Goal: Navigation & Orientation: Understand site structure

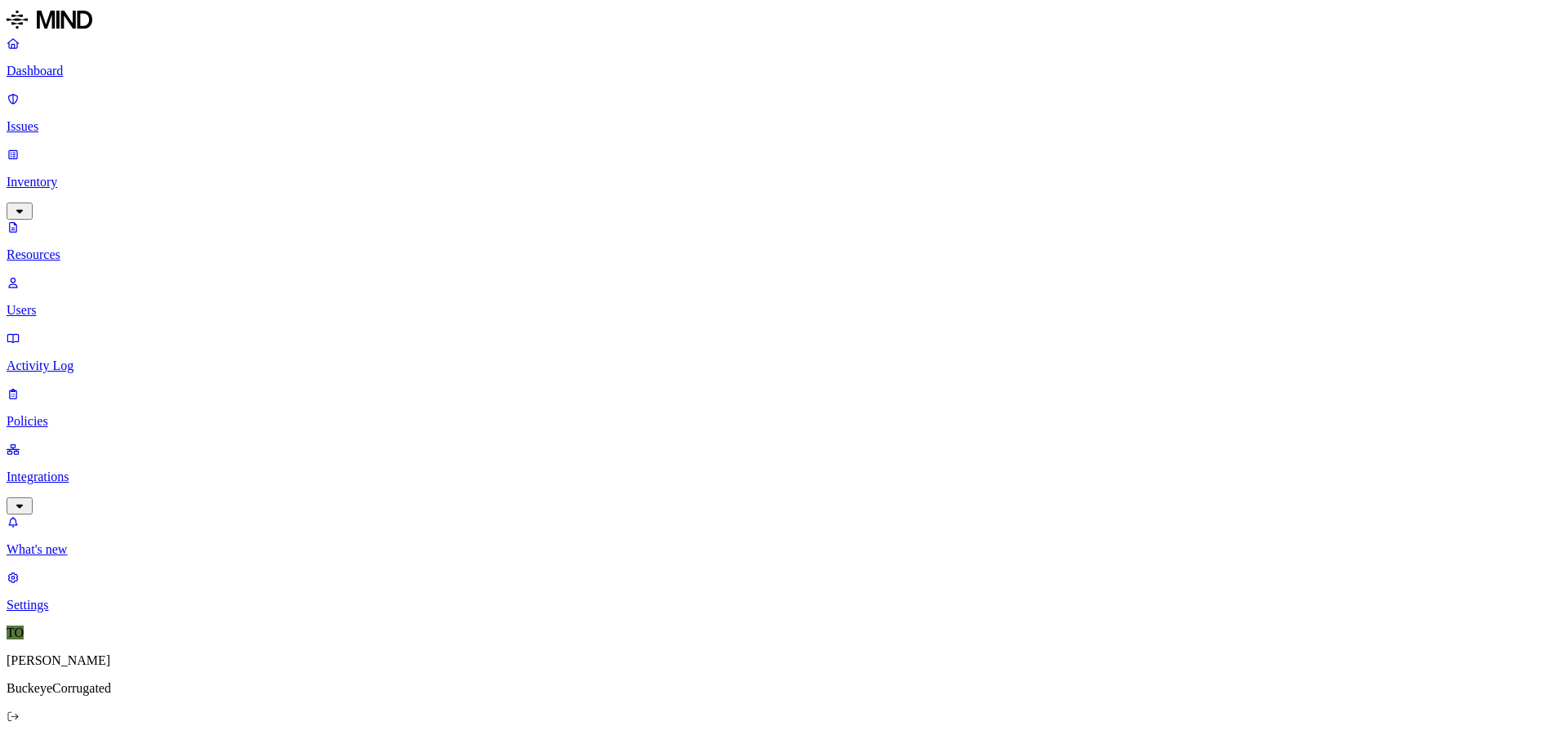
click at [66, 331] on link "Activity Log" at bounding box center [784, 351] width 1555 height 42
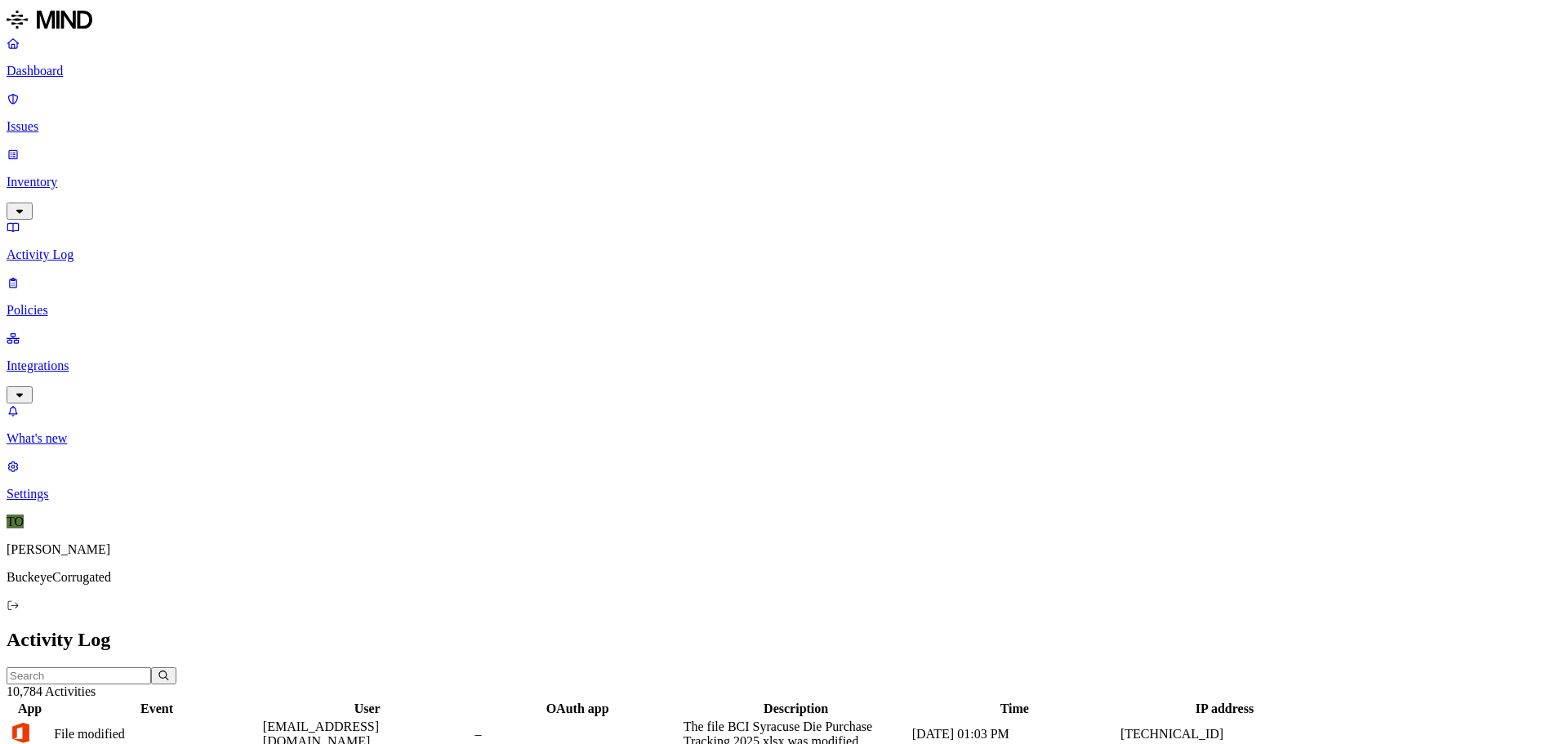
click at [76, 175] on p "Inventory" at bounding box center [784, 182] width 1555 height 15
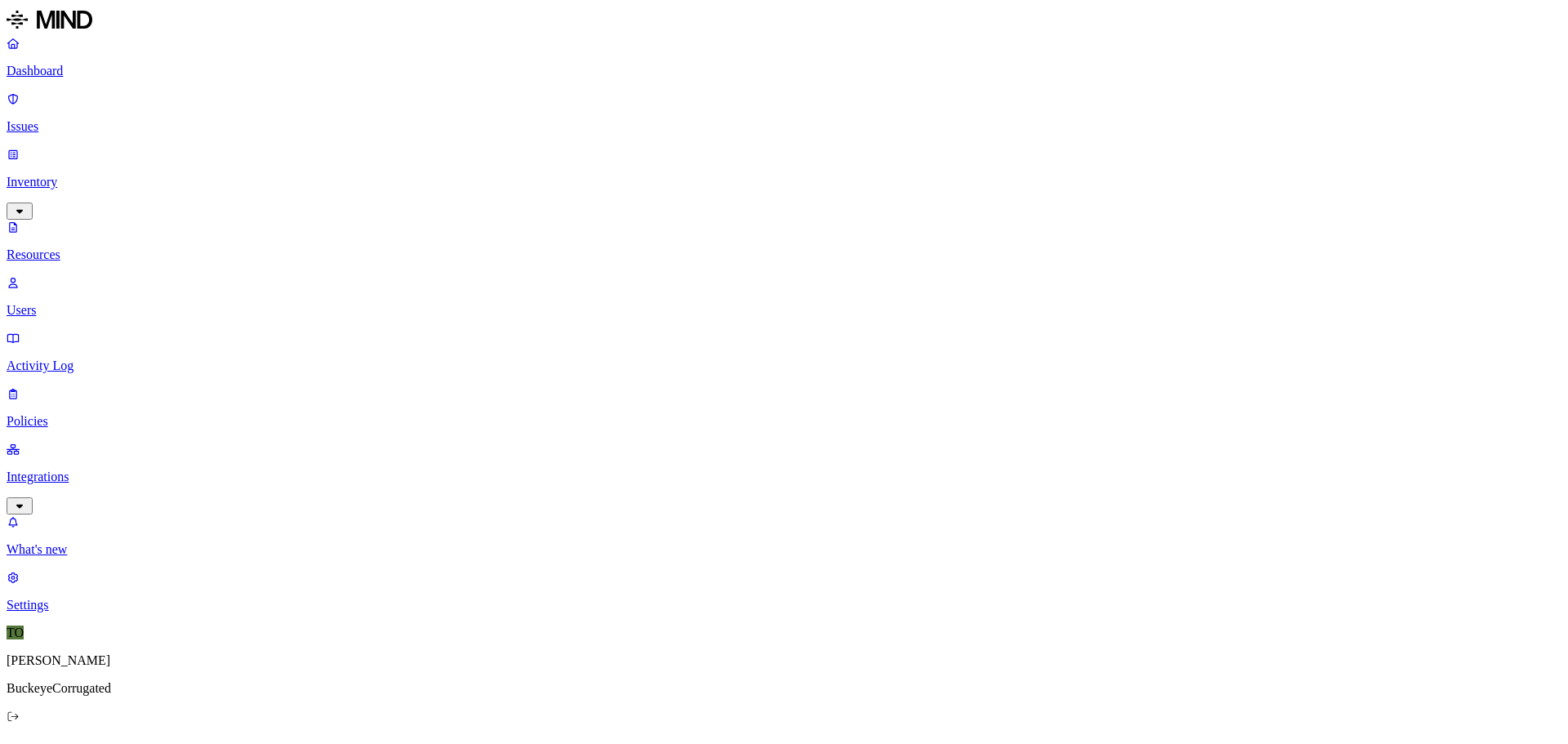
click at [76, 247] on p "Resources" at bounding box center [784, 254] width 1555 height 15
click at [91, 120] on p "Issues" at bounding box center [784, 127] width 1555 height 15
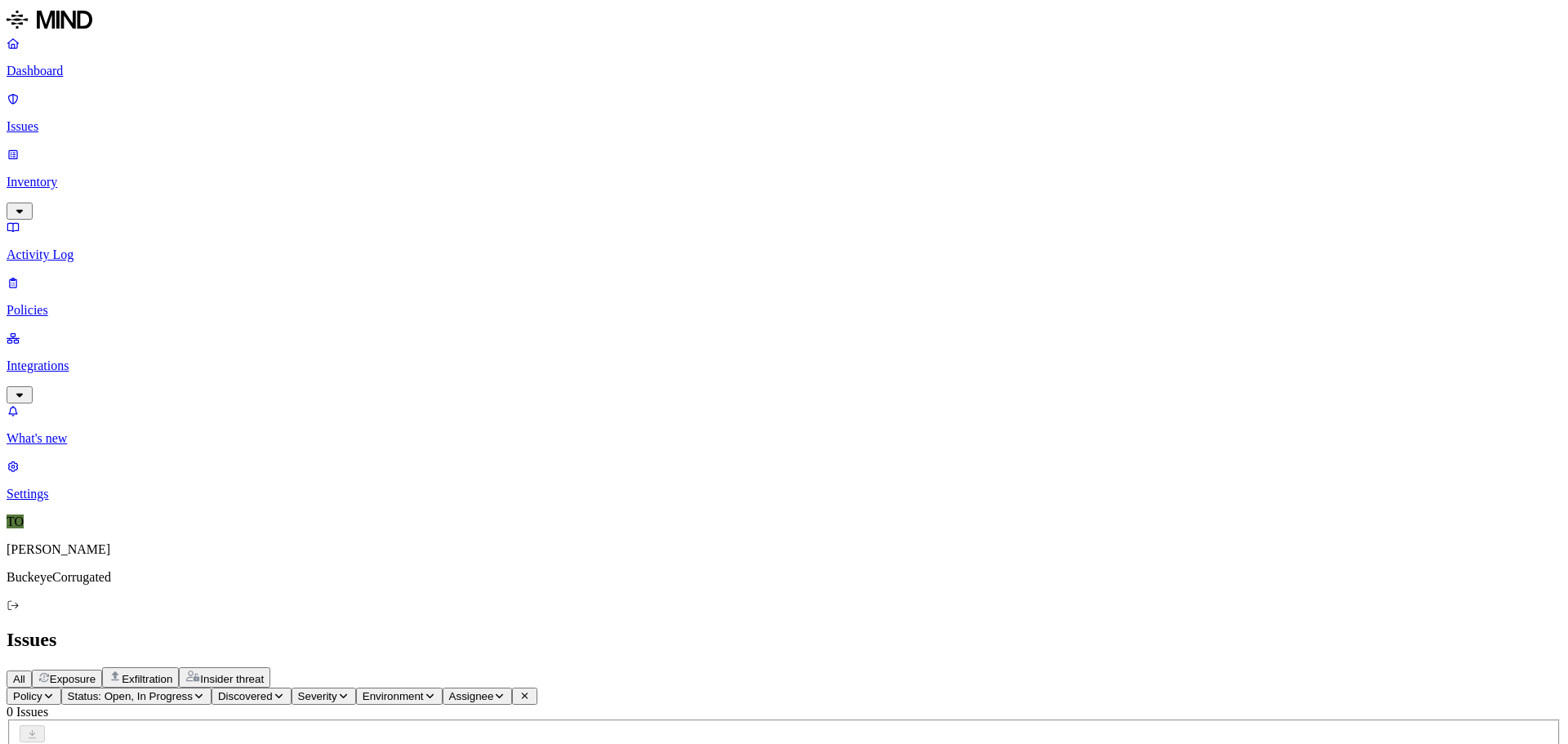
click at [63, 220] on link "Activity Log" at bounding box center [784, 240] width 1555 height 42
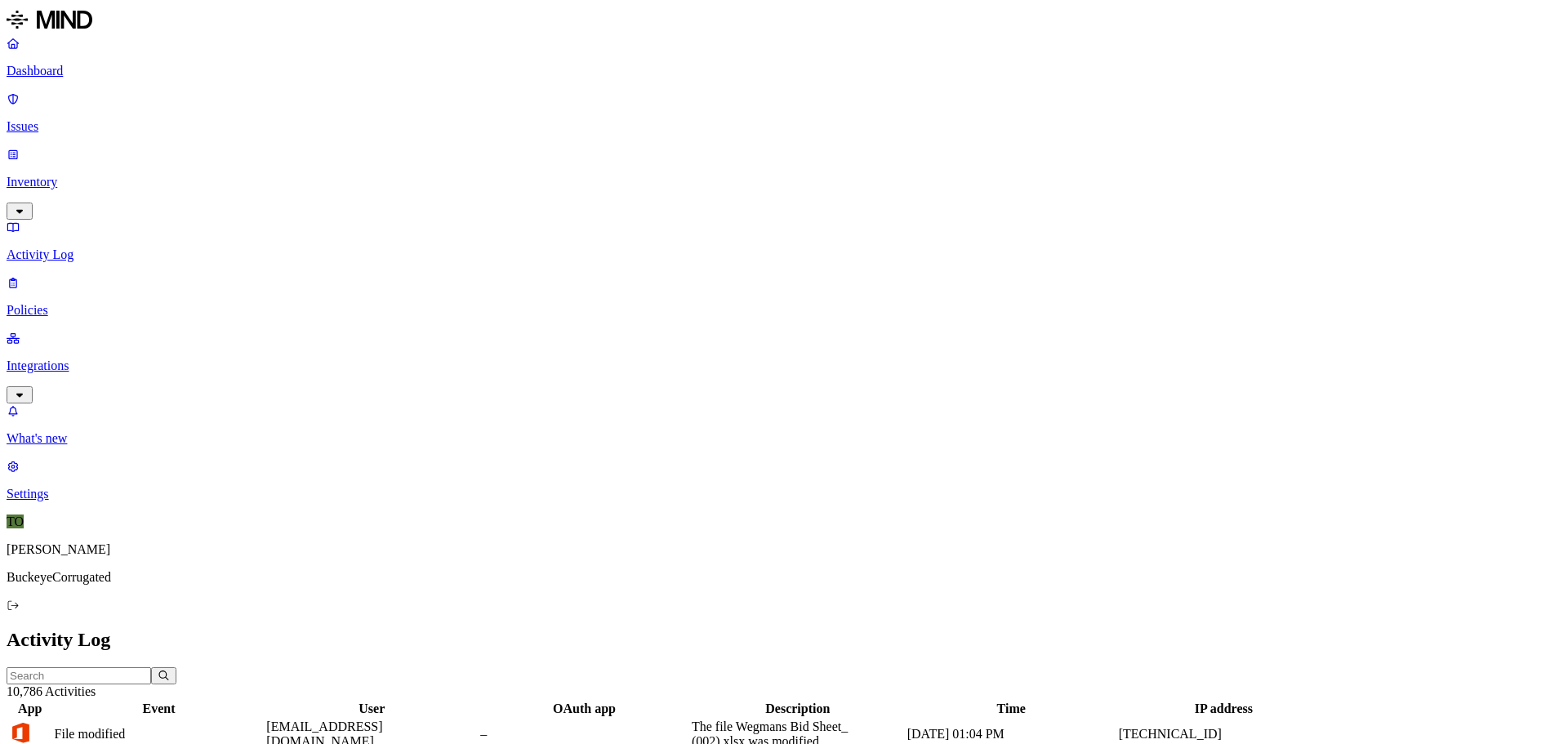
click at [59, 303] on p "Policies" at bounding box center [784, 310] width 1555 height 15
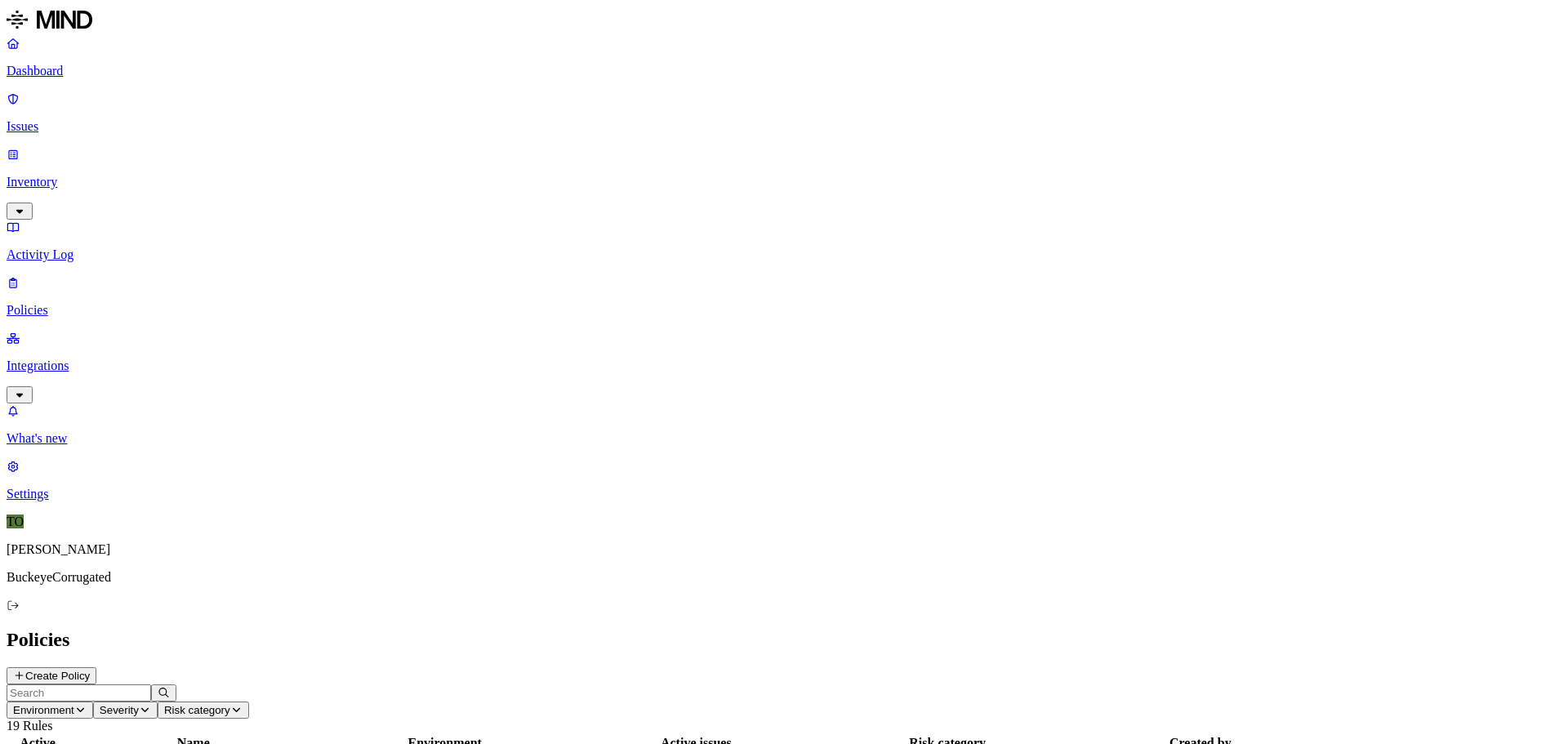
click at [61, 247] on p "Activity Log" at bounding box center [784, 254] width 1555 height 15
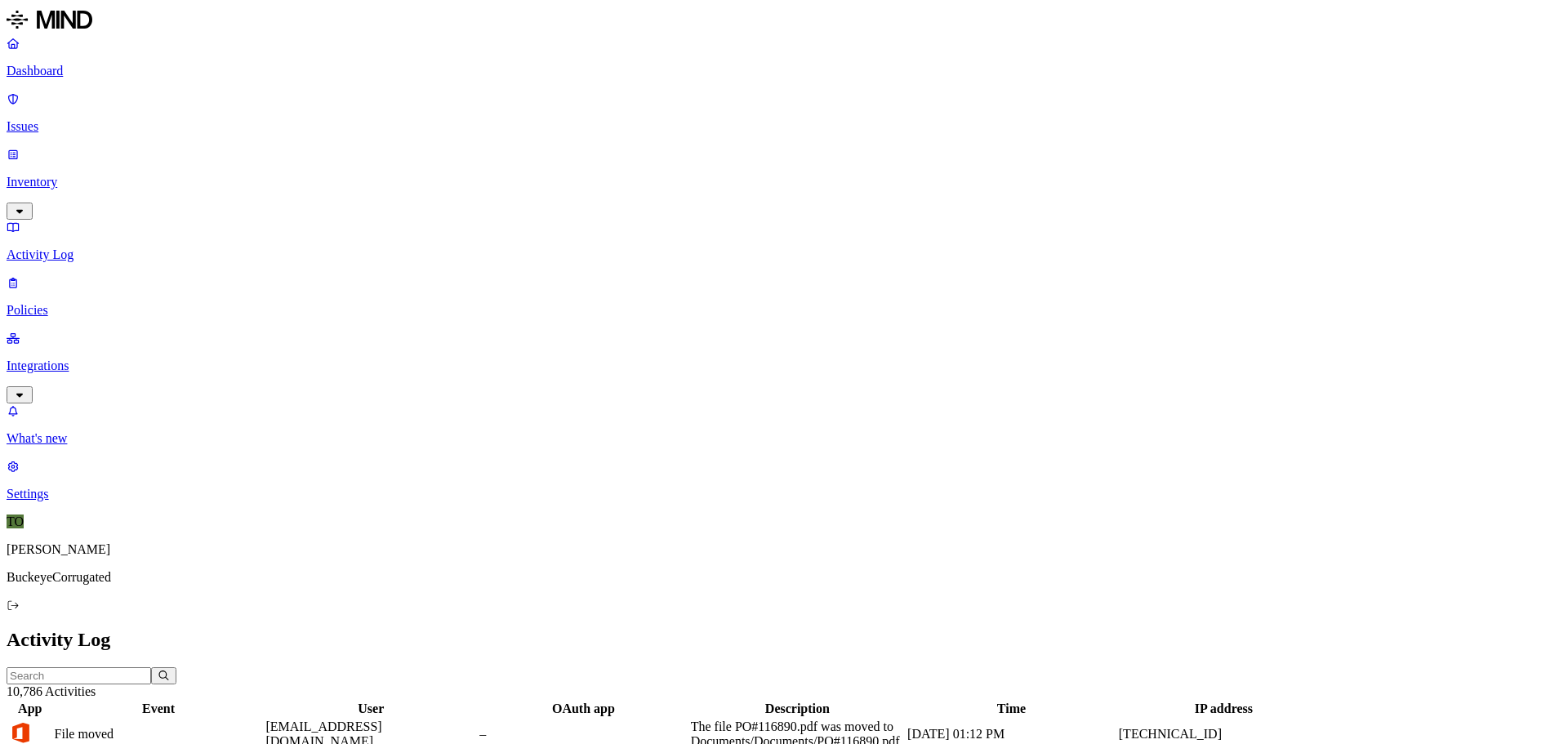
click at [52, 74] on p "Dashboard" at bounding box center [784, 71] width 1555 height 15
